Goal: Task Accomplishment & Management: Complete application form

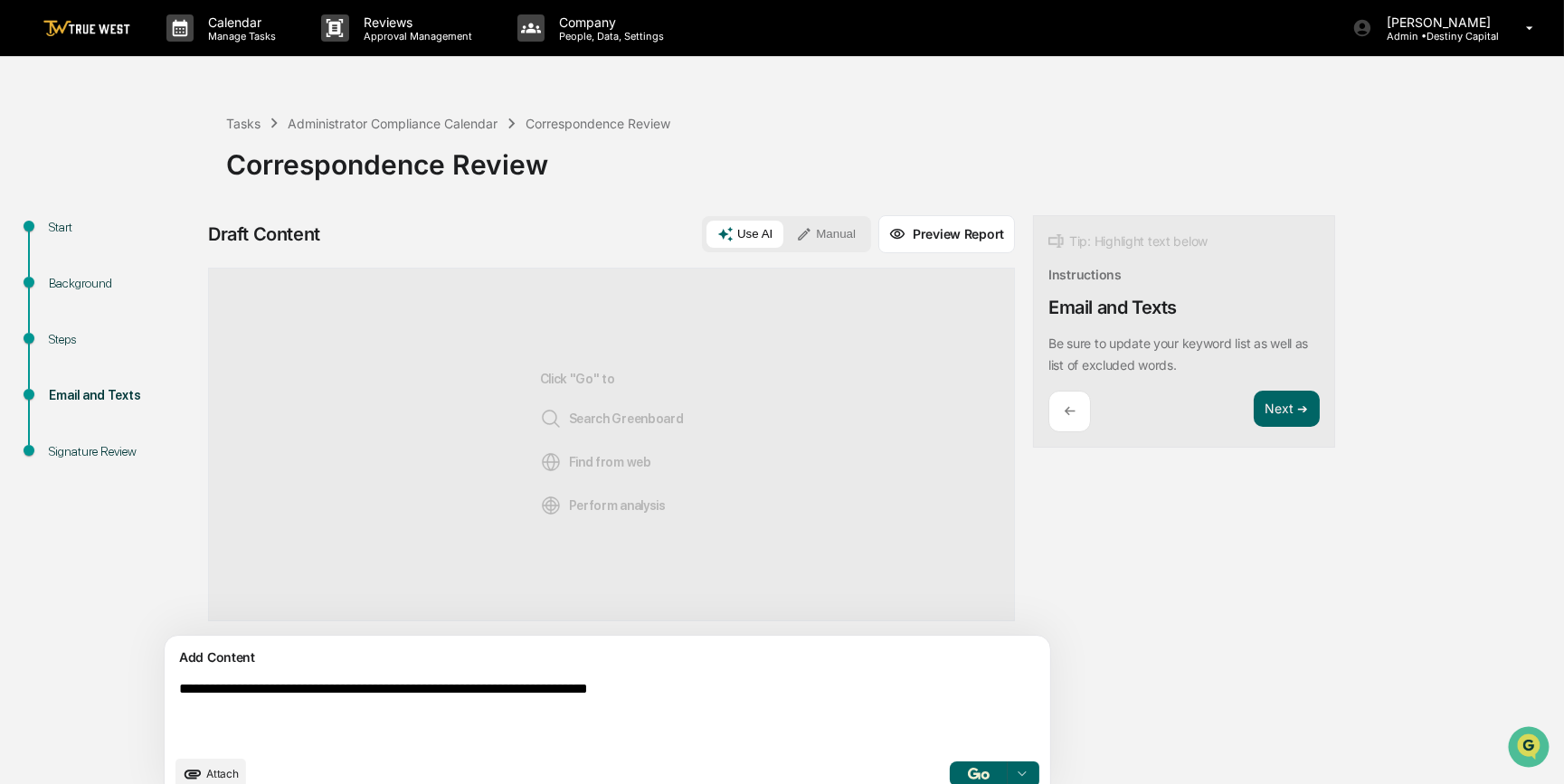
type textarea "**********"
click at [785, 229] on button "Manual" at bounding box center [826, 234] width 81 height 27
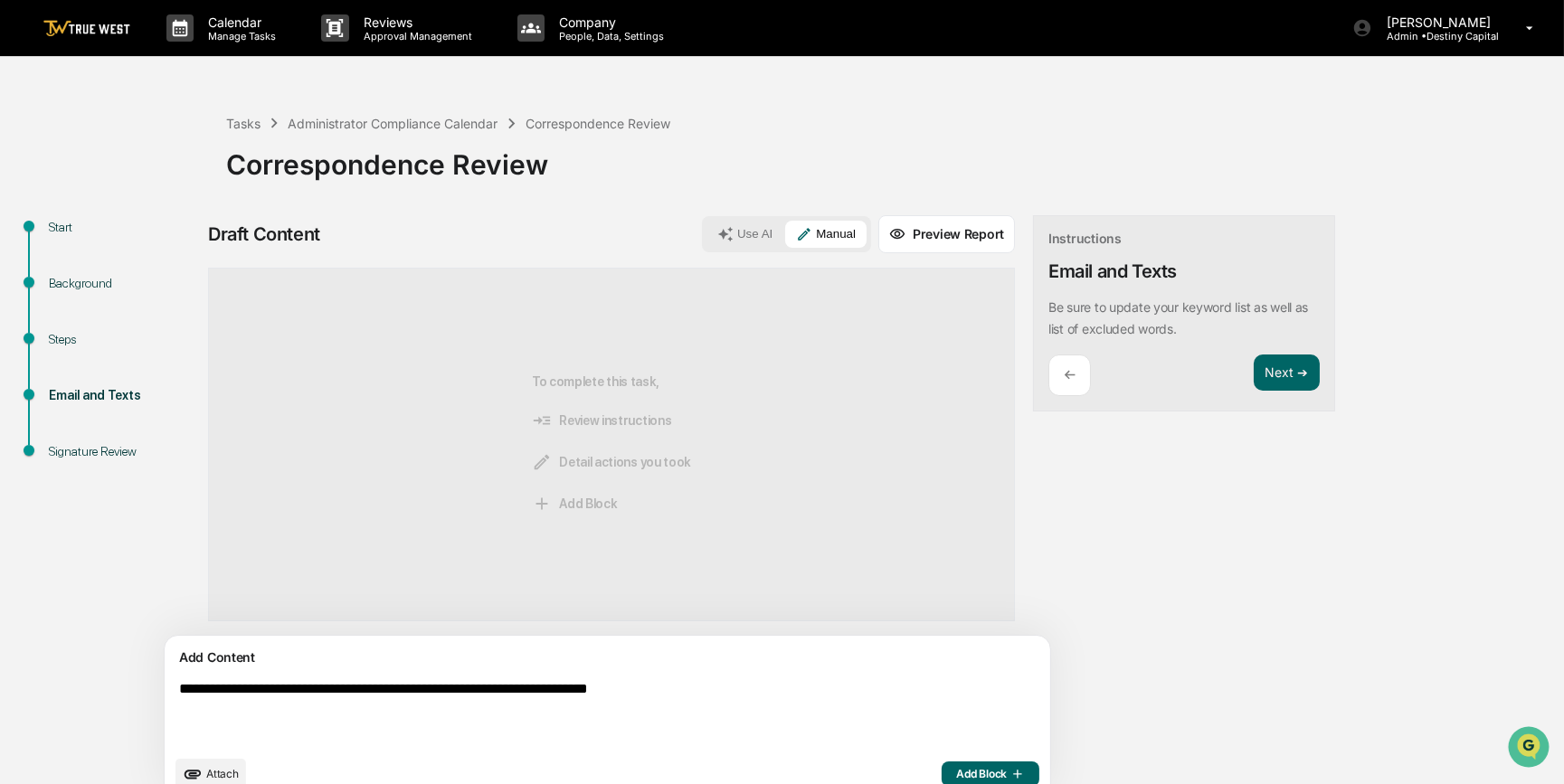
click at [956, 773] on span "Add Block" at bounding box center [989, 773] width 69 height 15
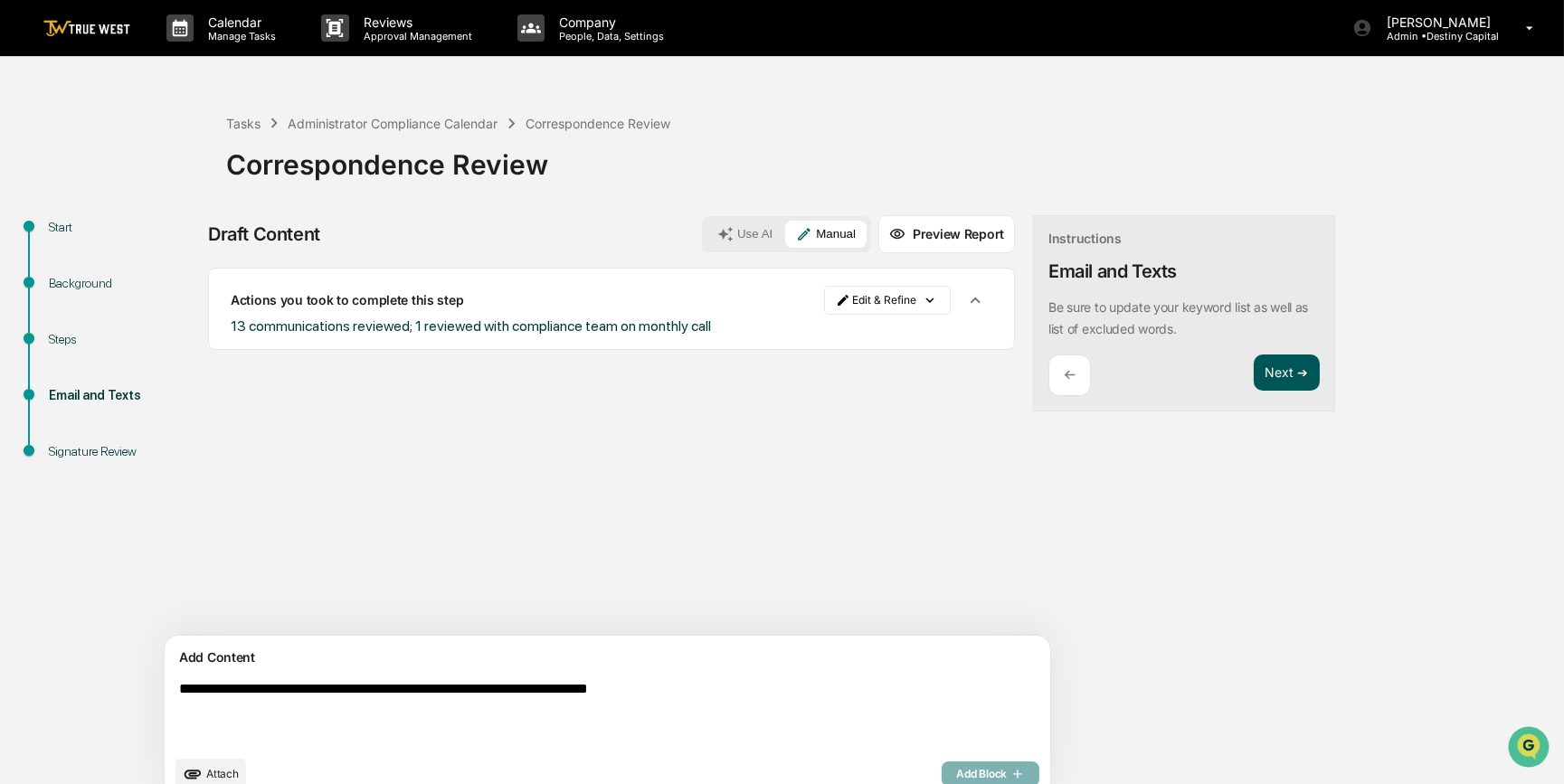
click at [1254, 366] on button "Next ➔" at bounding box center [1286, 373] width 66 height 37
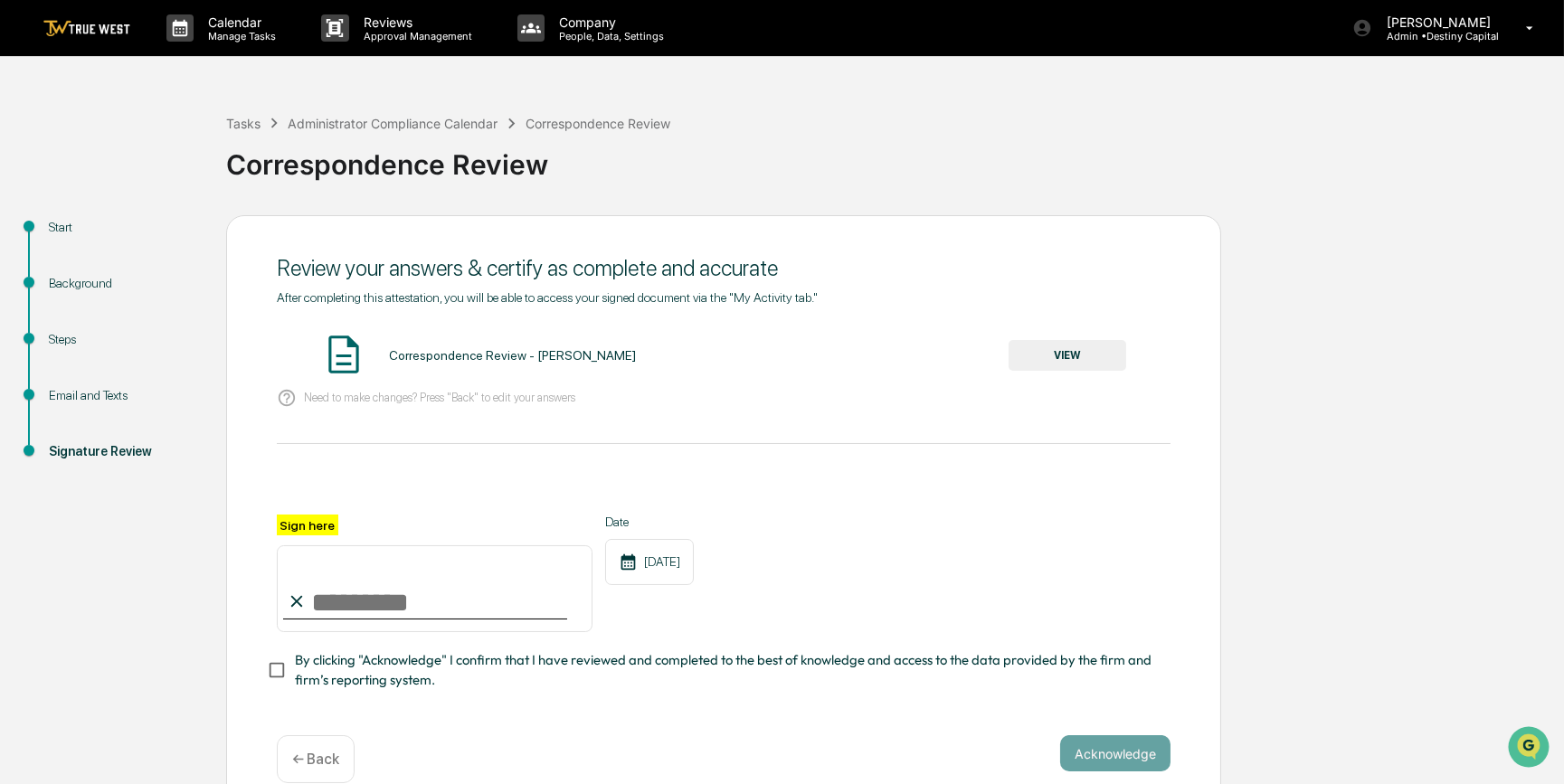
drag, startPoint x: 405, startPoint y: 599, endPoint x: 397, endPoint y: 610, distance: 13.6
click at [405, 599] on input "Sign here" at bounding box center [434, 589] width 315 height 87
type input "*********"
click at [1054, 362] on button "VIEW" at bounding box center [1068, 356] width 118 height 31
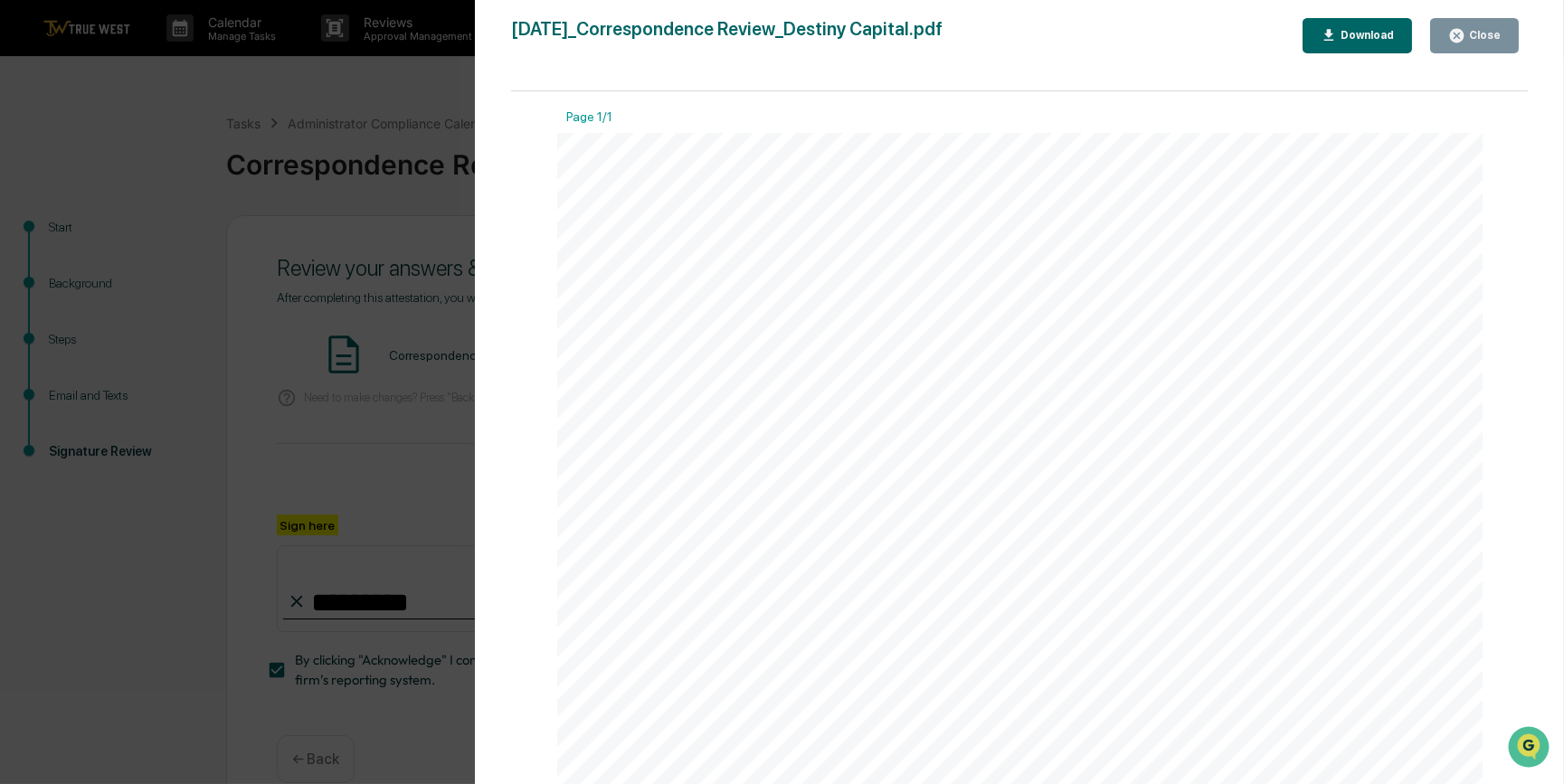
click at [403, 450] on div "Version History [DATE] 07:45 PM [PERSON_NAME] [DATE]_Correspondence Review_Dest…" at bounding box center [782, 392] width 1564 height 784
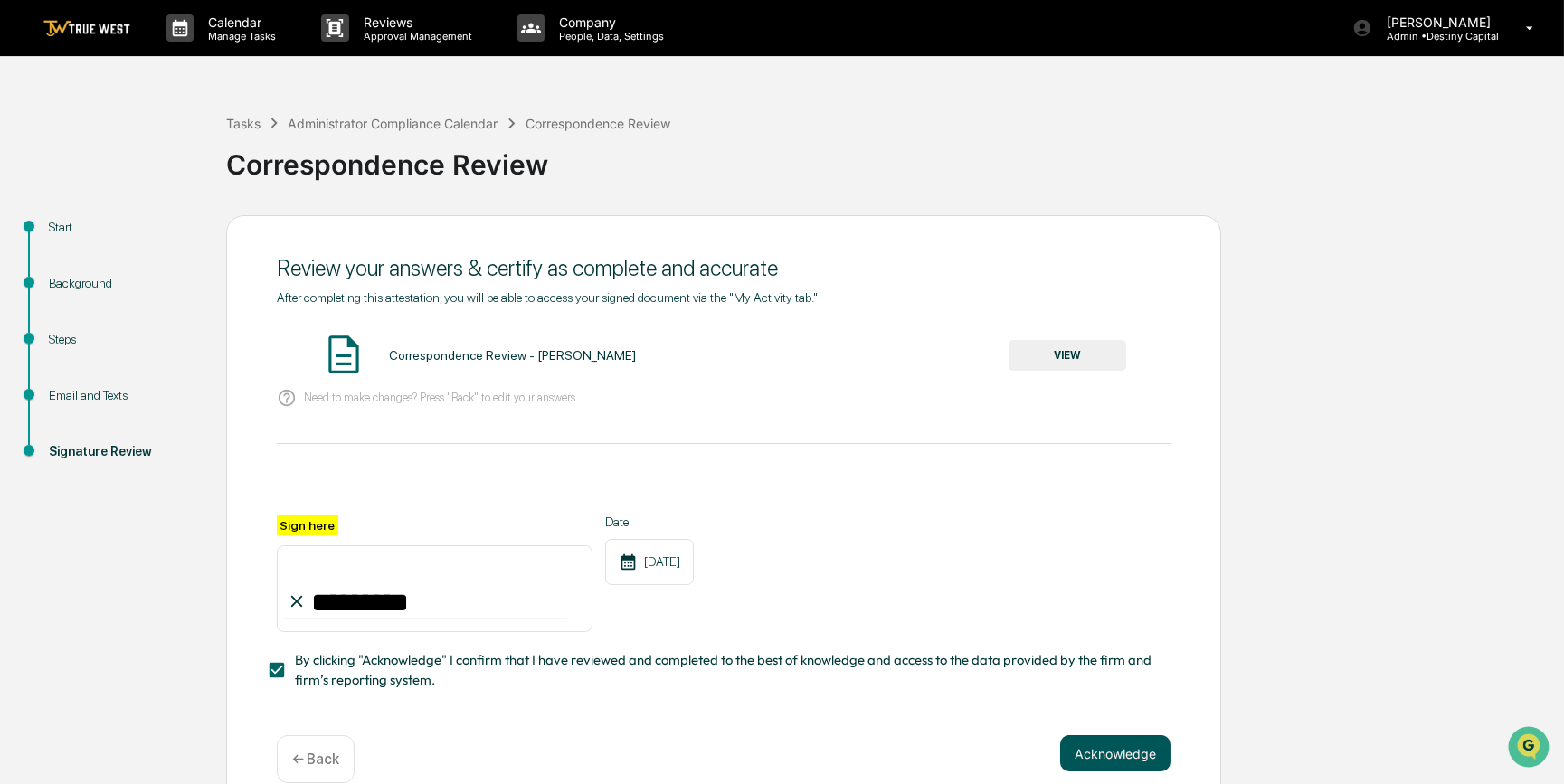
click at [1112, 758] on button "Acknowledge" at bounding box center [1115, 752] width 110 height 36
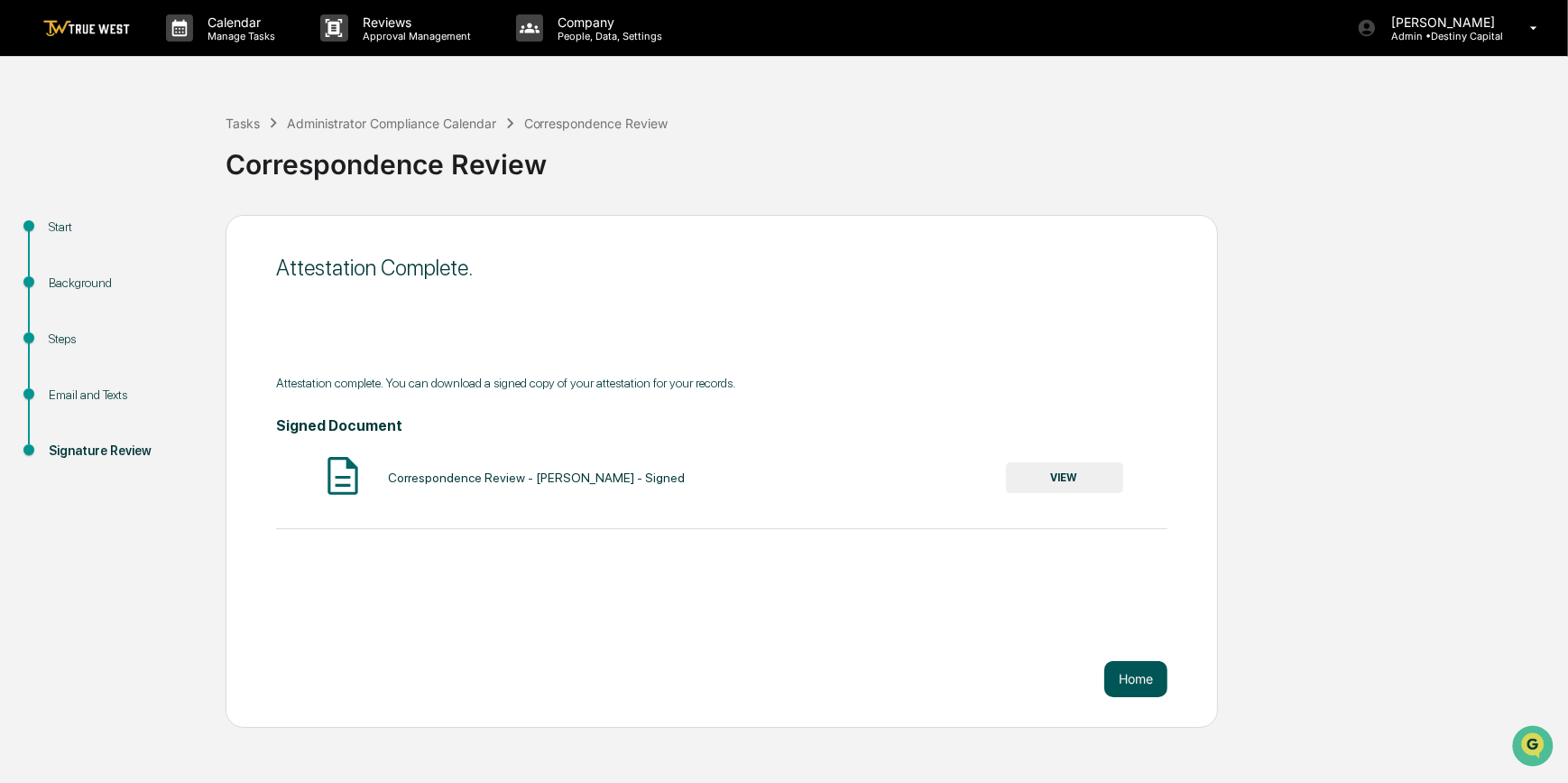
click at [1140, 681] on button "Home" at bounding box center [1136, 679] width 63 height 36
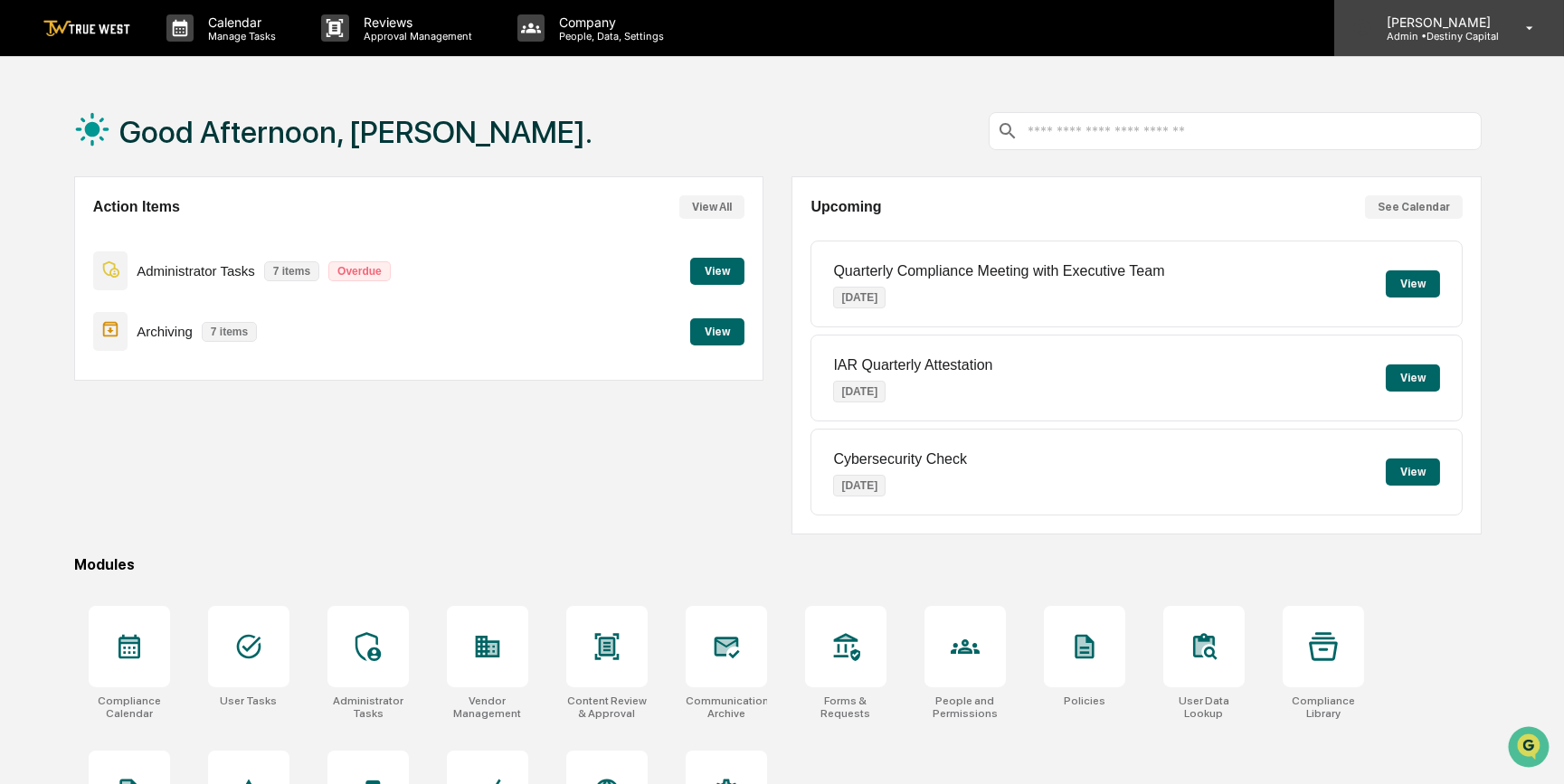
click at [1444, 22] on p "[PERSON_NAME]" at bounding box center [1436, 22] width 128 height 15
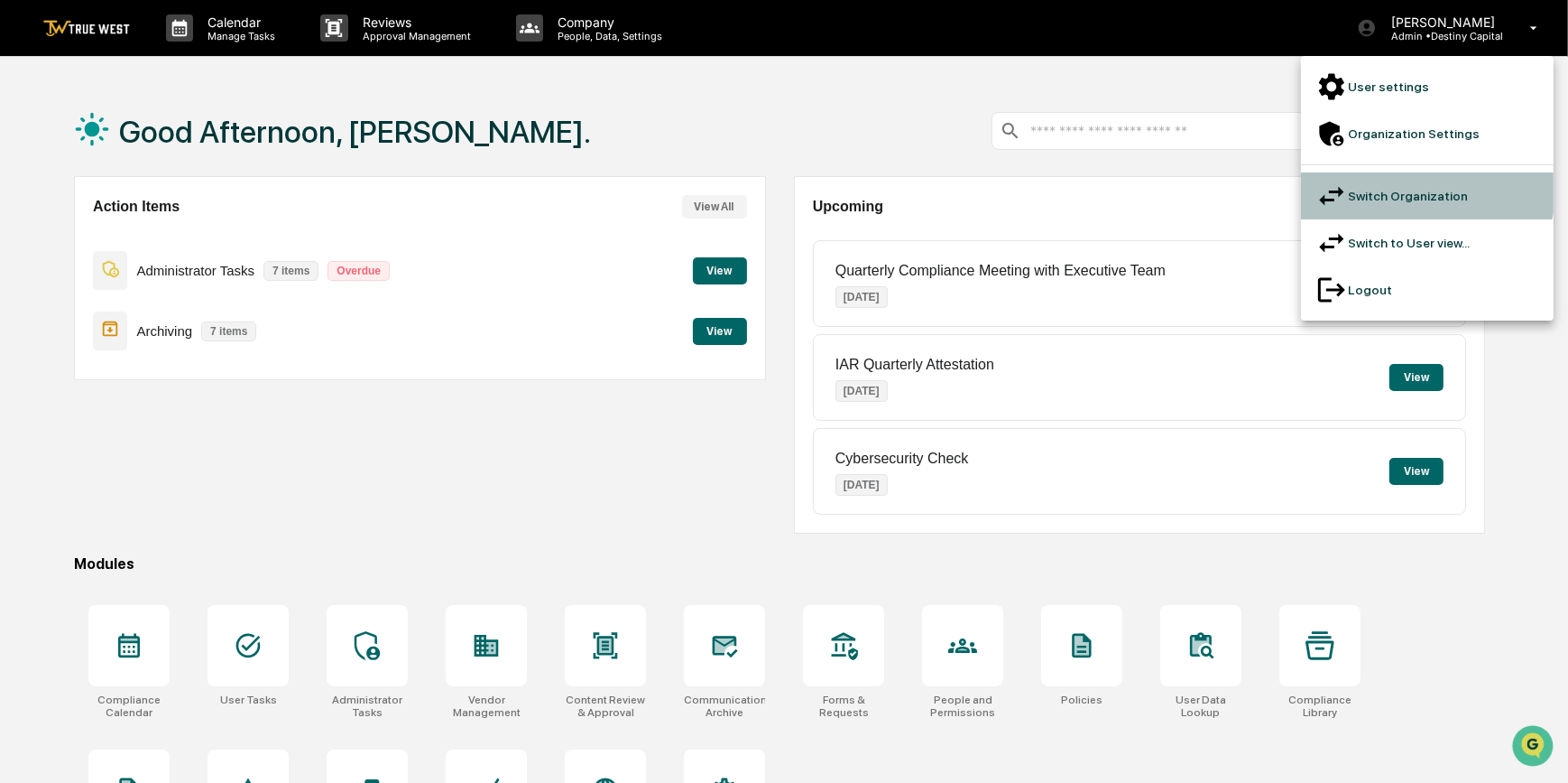
click at [1414, 173] on li "Switch Organization" at bounding box center [1428, 196] width 253 height 47
